Goal: Find specific page/section: Find specific page/section

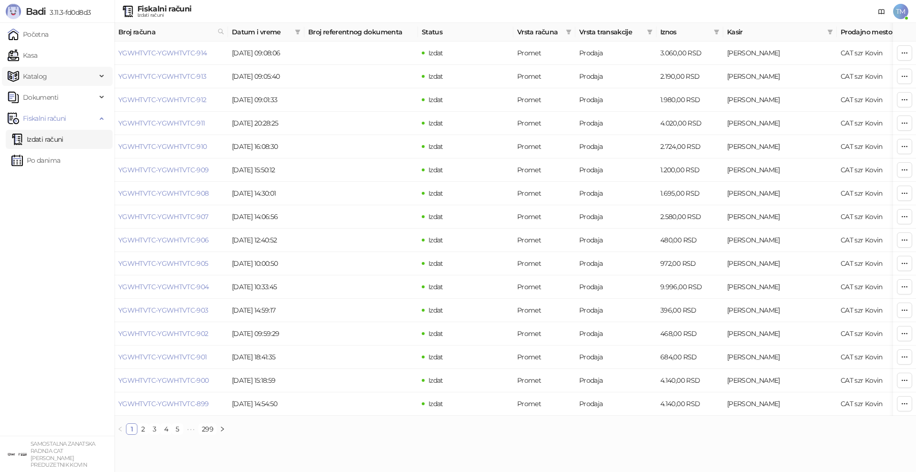
click at [27, 76] on span "Katalog" at bounding box center [35, 76] width 24 height 19
click at [36, 138] on link "Artikli" at bounding box center [27, 139] width 33 height 19
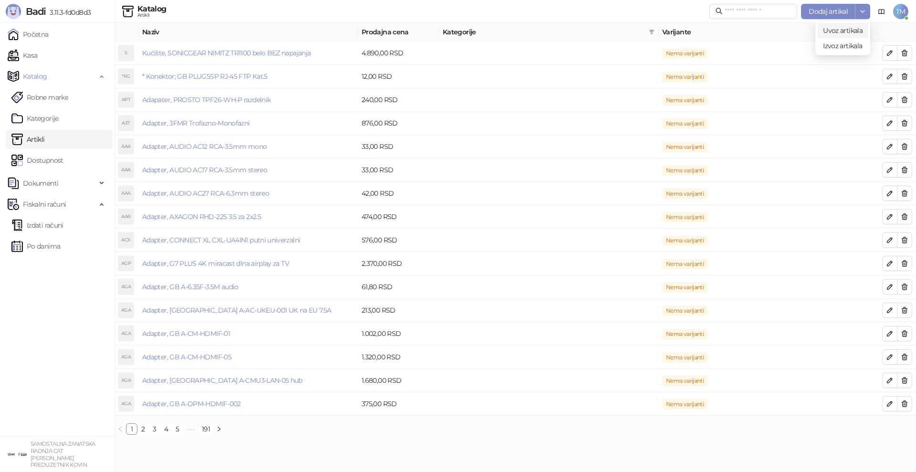
click at [839, 26] on span "Uvoz artikala" at bounding box center [843, 30] width 40 height 9
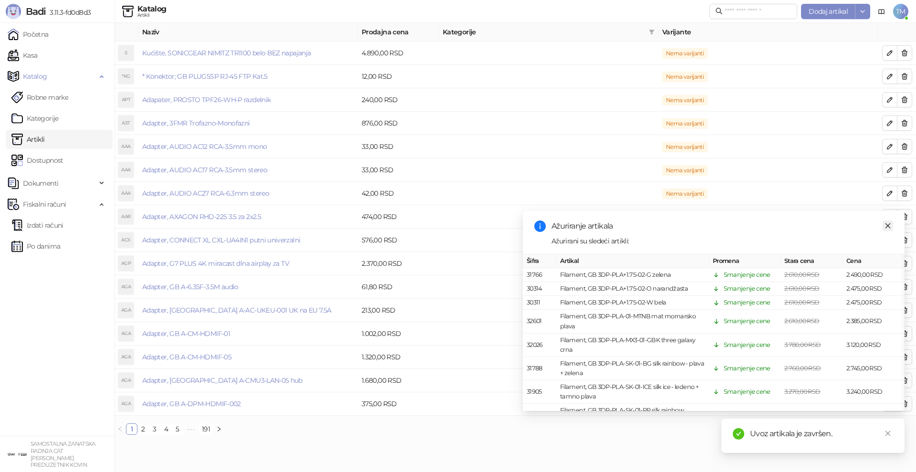
click at [888, 228] on icon "close" at bounding box center [888, 225] width 7 height 7
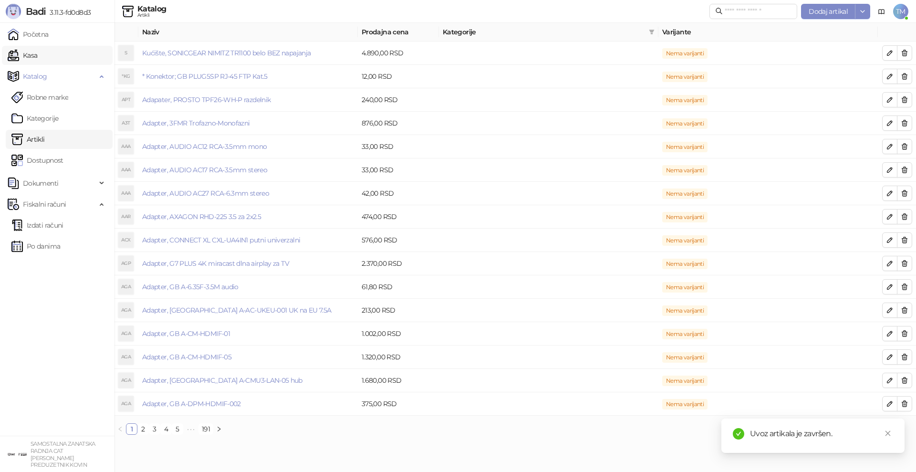
click at [25, 62] on link "Kasa" at bounding box center [23, 55] width 30 height 19
